Goal: Task Accomplishment & Management: Use online tool/utility

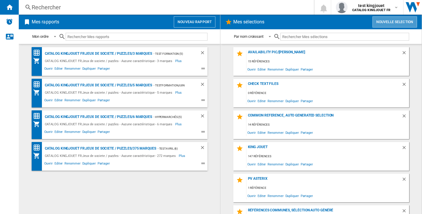
click at [395, 20] on button "Nouvelle selection" at bounding box center [395, 21] width 45 height 11
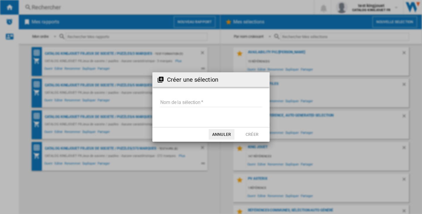
click at [223, 102] on input "Nom de la sélection" at bounding box center [211, 102] width 102 height 9
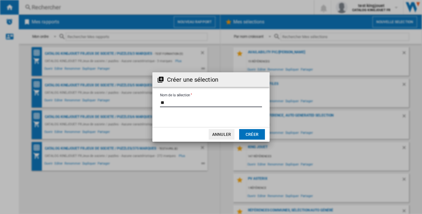
type input "*"
type input "**********"
click at [264, 133] on button "Créer" at bounding box center [252, 134] width 26 height 11
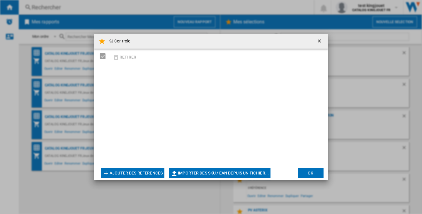
click at [183, 169] on button "Importer des SKU / EAN depuis un fichier..." at bounding box center [219, 173] width 101 height 11
type input "**********"
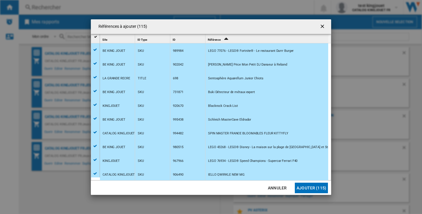
scroll to position [1447, 0]
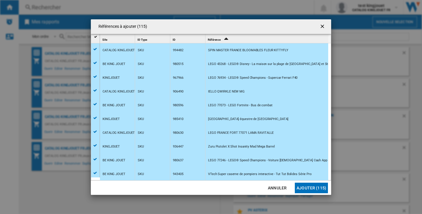
click at [324, 186] on button "Ajouter (115)" at bounding box center [311, 188] width 33 height 11
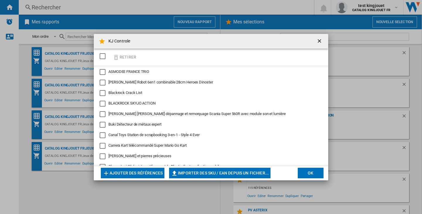
click at [314, 176] on button "OK" at bounding box center [311, 173] width 26 height 11
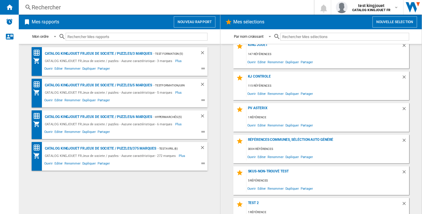
scroll to position [59, 0]
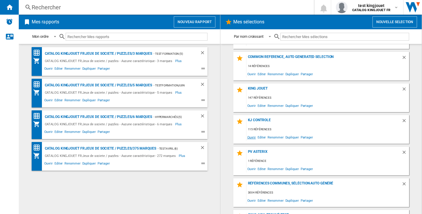
click at [249, 137] on span "Ouvrir" at bounding box center [252, 137] width 10 height 8
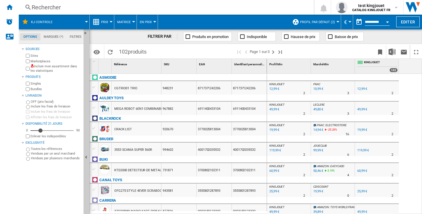
click at [30, 67] on div "Inclure mon assortiment dans les statistiques" at bounding box center [53, 68] width 57 height 9
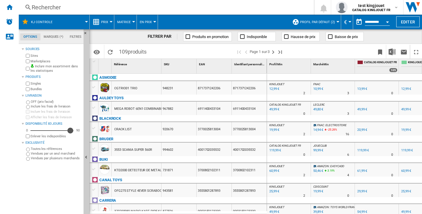
drag, startPoint x: 41, startPoint y: 130, endPoint x: 72, endPoint y: 134, distance: 31.3
click at [70, 124] on div "83" at bounding box center [70, 124] width 0 height 0
click at [390, 54] on img "Télécharger au format Excel" at bounding box center [392, 51] width 7 height 7
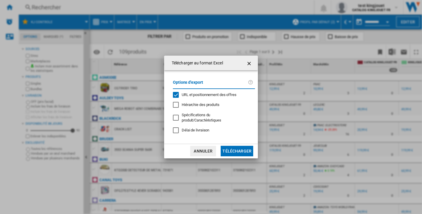
click at [208, 97] on span "URL et positionnement des offres" at bounding box center [209, 95] width 55 height 4
click at [235, 146] on button "Télécharger" at bounding box center [237, 151] width 33 height 11
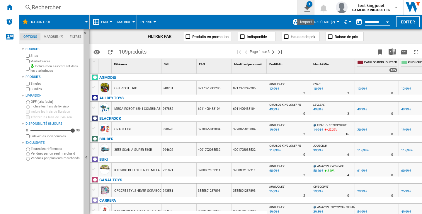
click at [310, 7] on button "1" at bounding box center [306, 7] width 16 height 15
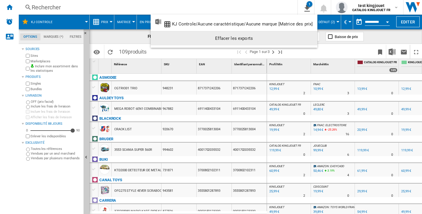
click at [302, 35] on div "Effacer les exports" at bounding box center [233, 38] width 157 height 11
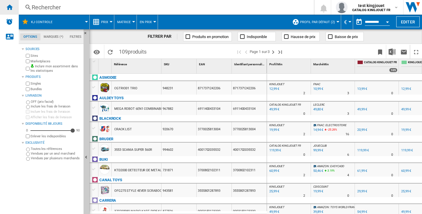
click at [14, 9] on div "Accueil" at bounding box center [9, 7] width 19 height 15
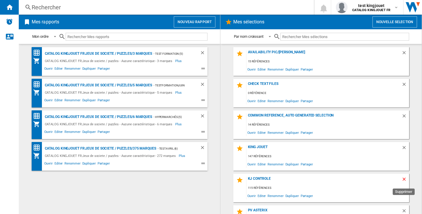
click at [402, 179] on ng-md-icon "Supprimer" at bounding box center [405, 180] width 7 height 7
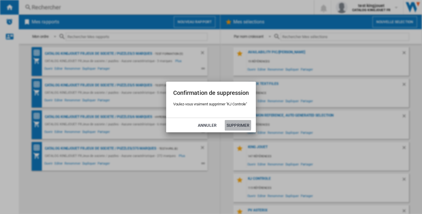
click at [235, 125] on button "Supprimer" at bounding box center [238, 125] width 26 height 11
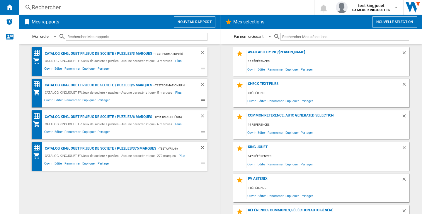
click at [378, 26] on button "Nouvelle selection" at bounding box center [395, 21] width 45 height 11
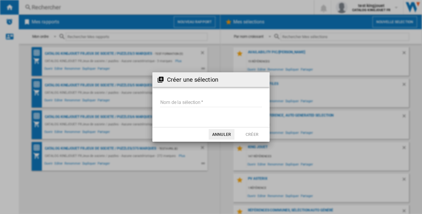
click at [210, 103] on input "Nom de la sélection" at bounding box center [211, 102] width 102 height 9
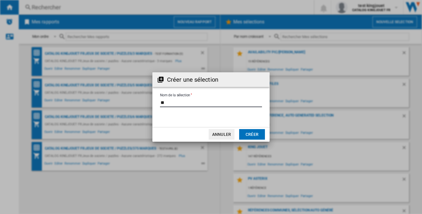
type input "*"
type input "**********"
click at [255, 135] on button "Créer" at bounding box center [252, 134] width 26 height 11
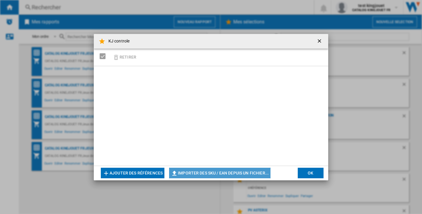
click at [234, 174] on button "Importer des SKU / EAN depuis un fichier..." at bounding box center [219, 173] width 101 height 11
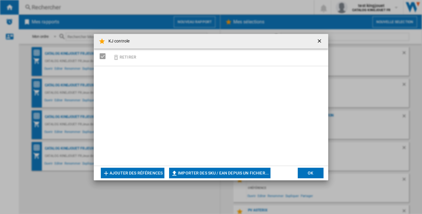
type input "**********"
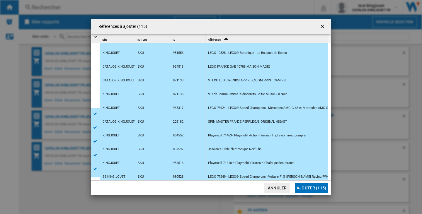
scroll to position [1100, 0]
click at [308, 188] on button "Ajouter (115)" at bounding box center [311, 188] width 33 height 11
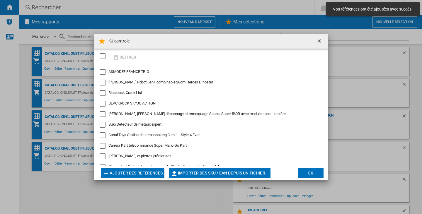
click at [312, 175] on button "OK" at bounding box center [311, 173] width 26 height 11
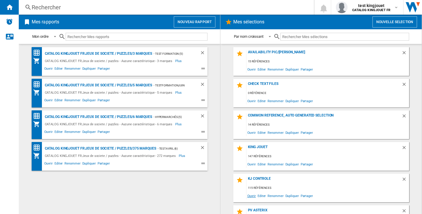
click at [248, 195] on span "Ouvrir" at bounding box center [252, 196] width 10 height 8
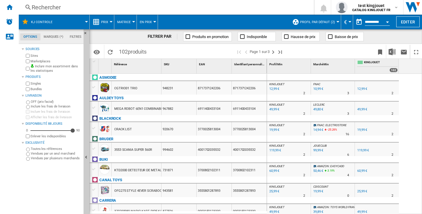
click at [313, 22] on span "Profil par défaut (2)" at bounding box center [317, 22] width 35 height 4
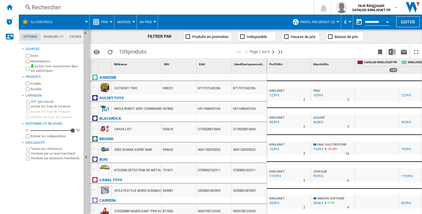
click at [328, 26] on button "Profil par défaut (2)" at bounding box center [319, 22] width 38 height 15
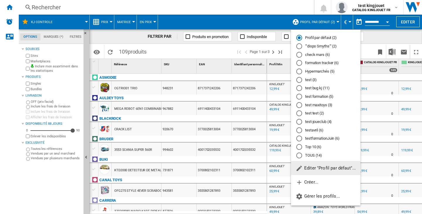
click at [316, 157] on md-radio-button "TOUS (14)" at bounding box center [325, 156] width 59 height 6
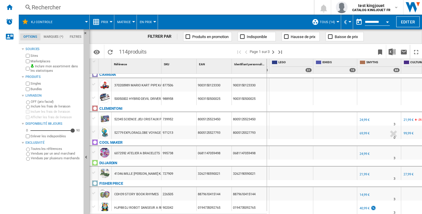
scroll to position [0, 507]
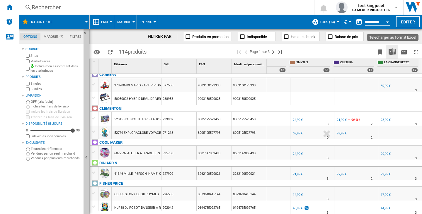
click at [391, 51] on img "Télécharger au format Excel" at bounding box center [392, 51] width 7 height 7
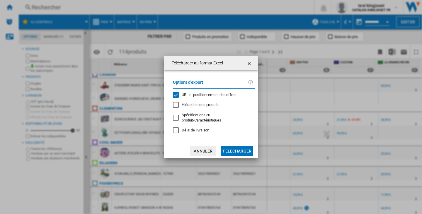
click at [220, 97] on span "URL et positionnement des offres" at bounding box center [209, 95] width 55 height 4
click at [239, 150] on button "Télécharger" at bounding box center [237, 151] width 33 height 11
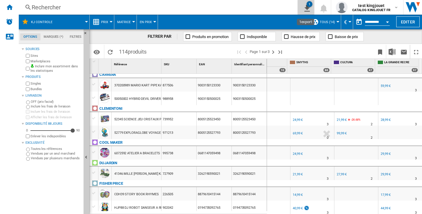
click at [307, 9] on ng-md-icon "1\a export" at bounding box center [306, 7] width 7 height 7
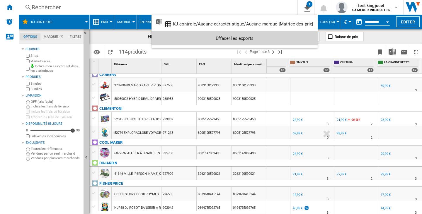
click at [293, 36] on div "Effacer les exports" at bounding box center [234, 38] width 157 height 11
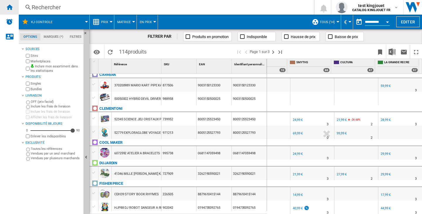
click at [6, 5] on ng-md-icon "Accueil" at bounding box center [9, 7] width 7 height 7
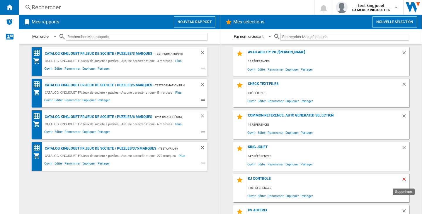
click at [402, 181] on ng-md-icon "Supprimer" at bounding box center [405, 180] width 7 height 7
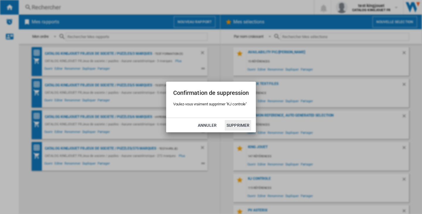
click at [237, 125] on button "Supprimer" at bounding box center [238, 125] width 26 height 11
